Goal: Transaction & Acquisition: Purchase product/service

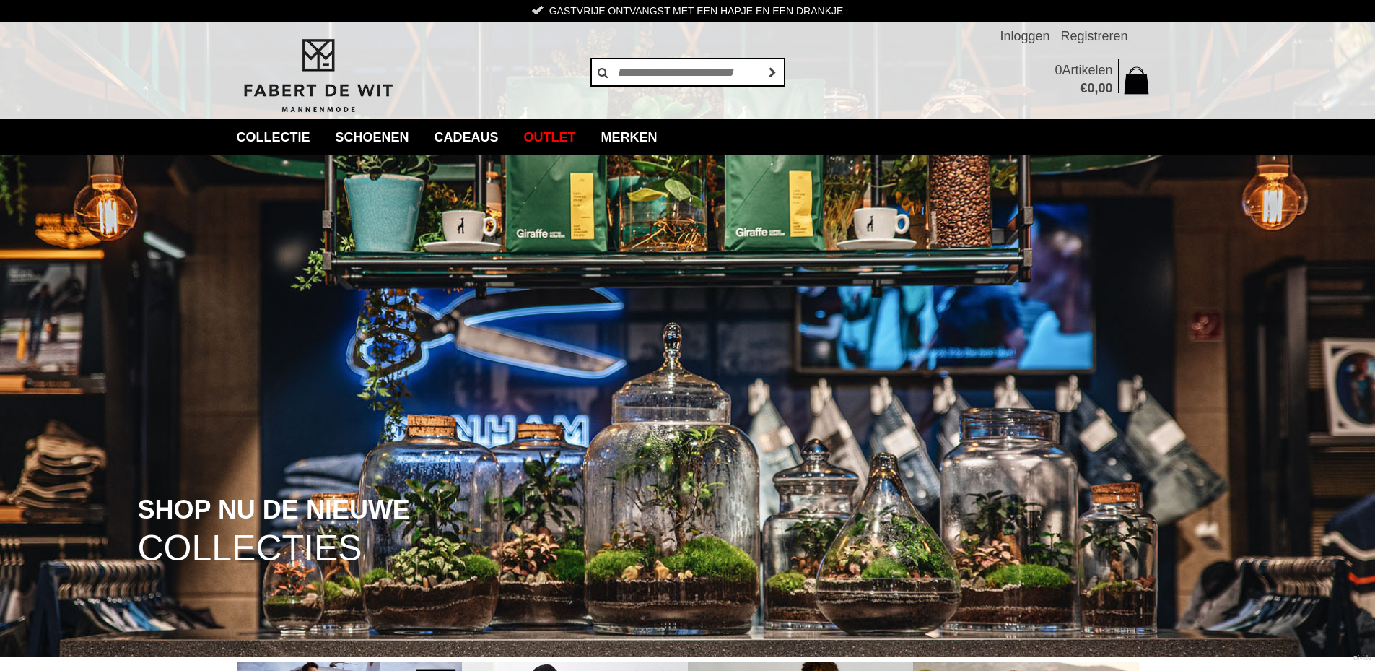
click at [636, 339] on img at bounding box center [687, 328] width 1375 height 657
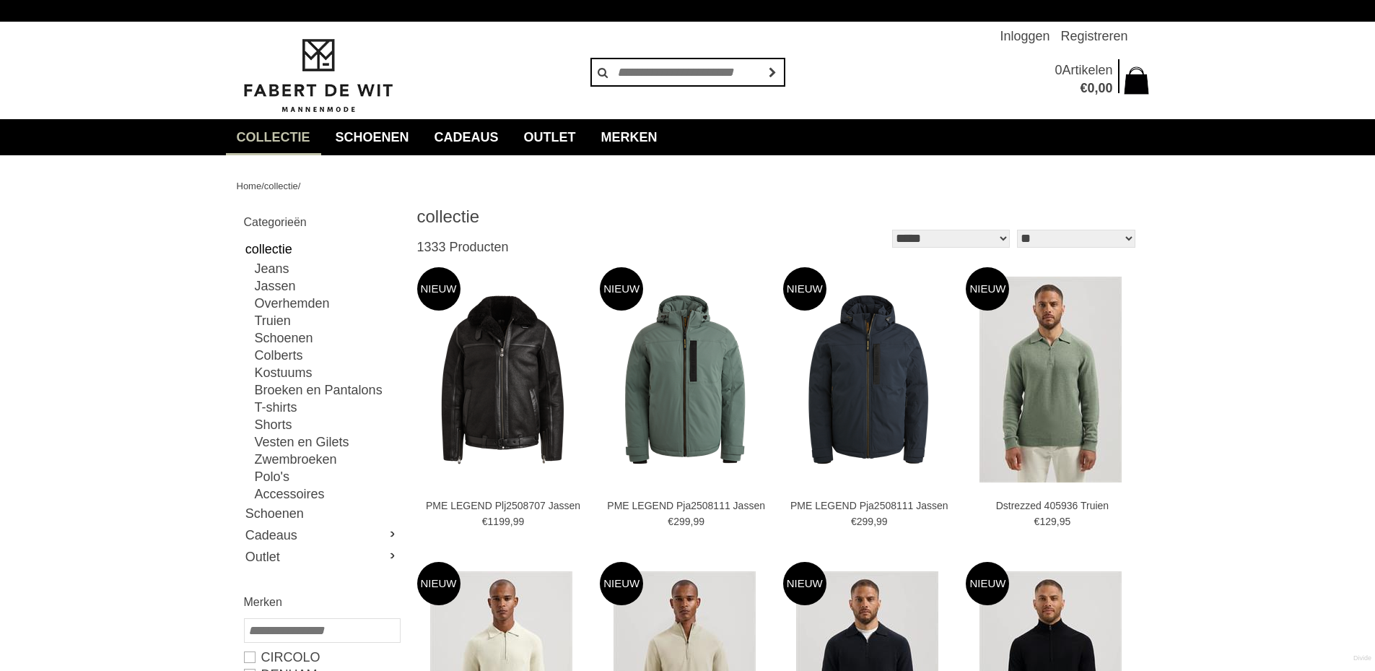
type input "*"
type input "****"
